Goal: Task Accomplishment & Management: Manage account settings

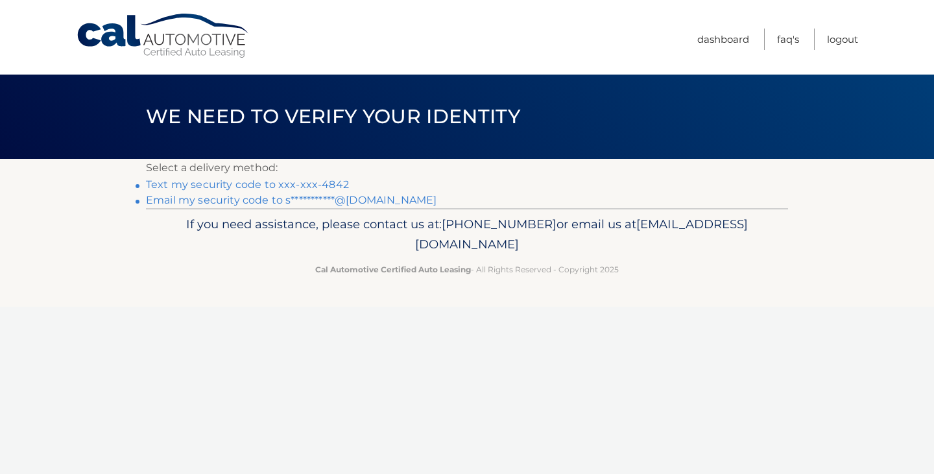
click at [330, 178] on link "Text my security code to xxx-xxx-4842" at bounding box center [247, 184] width 203 height 12
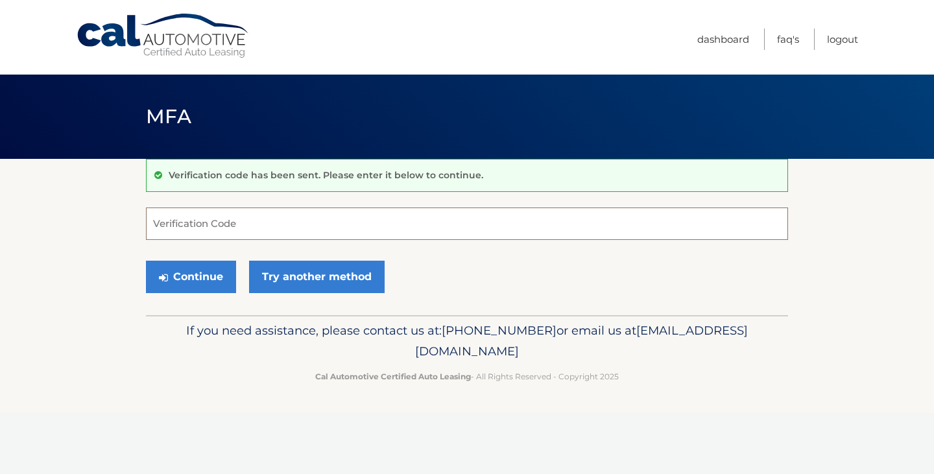
click at [297, 219] on input "Verification Code" at bounding box center [467, 224] width 642 height 32
type input "853386"
click at [203, 277] on button "Continue" at bounding box center [191, 277] width 90 height 32
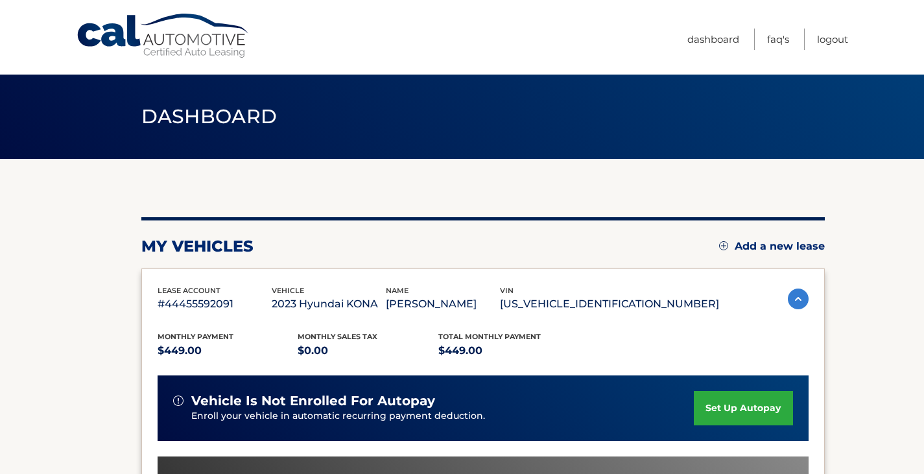
scroll to position [311, 0]
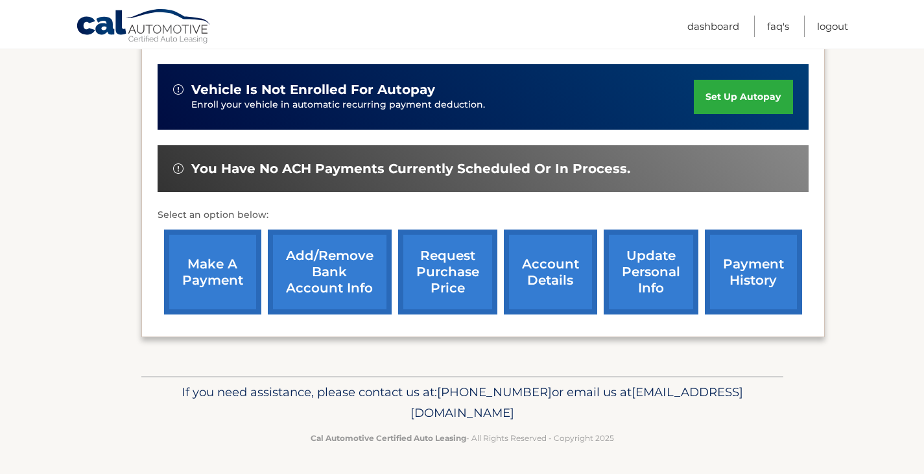
click at [194, 277] on link "make a payment" at bounding box center [212, 272] width 97 height 85
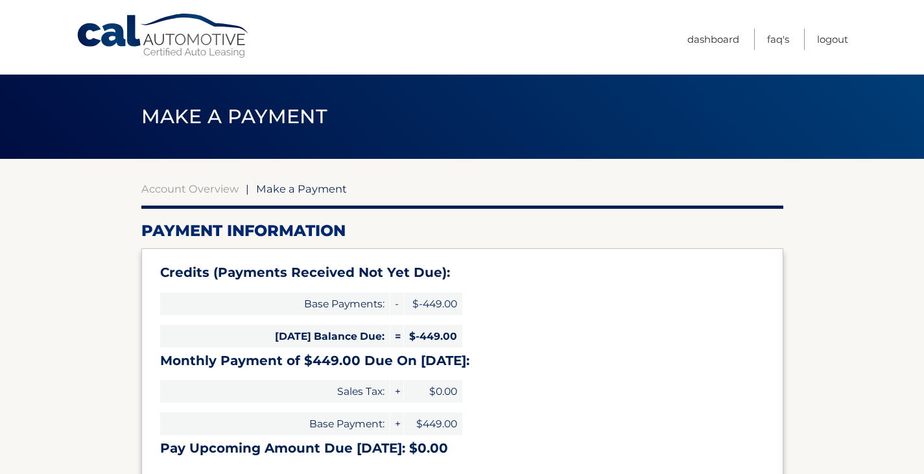
select select "Mzg3MTU0YzEtMjRmOS00NzRmLWEyYTItZWY4MDU5N2M4NzI3"
